Goal: Transaction & Acquisition: Purchase product/service

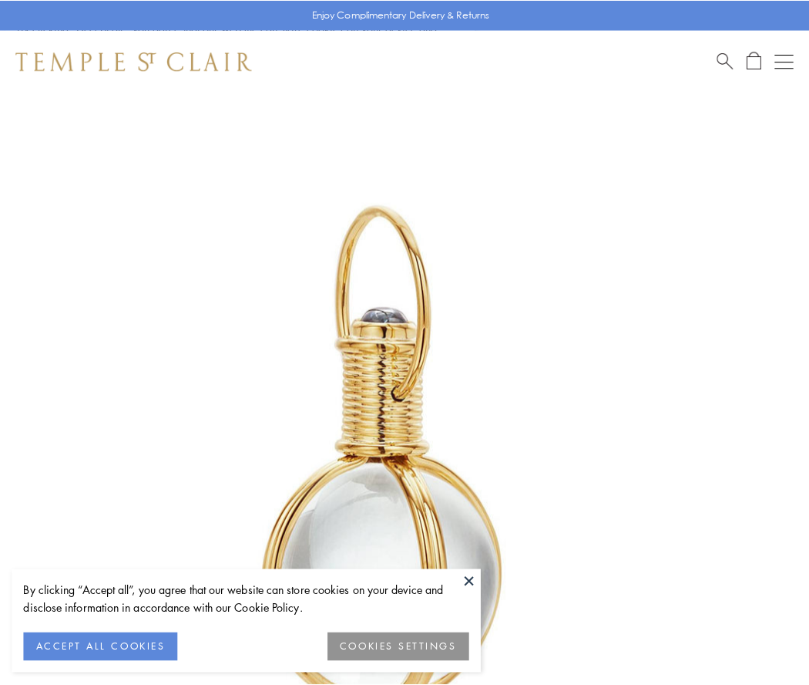
scroll to position [402, 0]
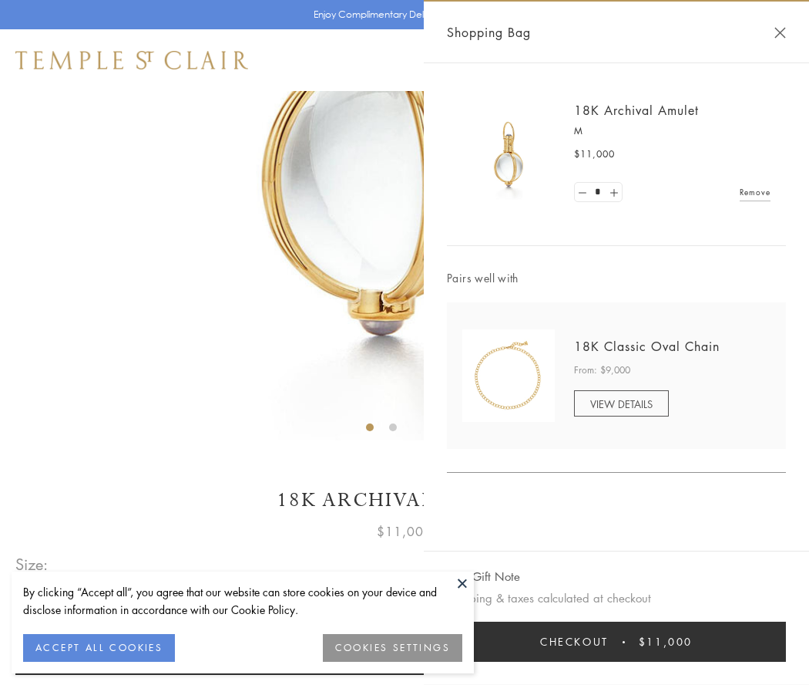
click at [617, 641] on button "Checkout $11,000" at bounding box center [616, 641] width 339 height 40
